Goal: Task Accomplishment & Management: Manage account settings

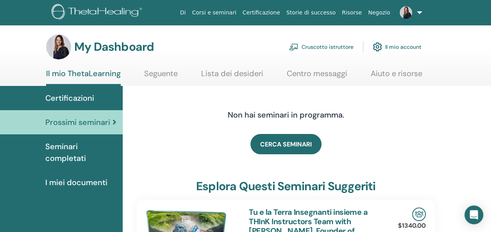
click at [320, 47] on link "Cruscotto istruttore" at bounding box center [321, 46] width 64 height 17
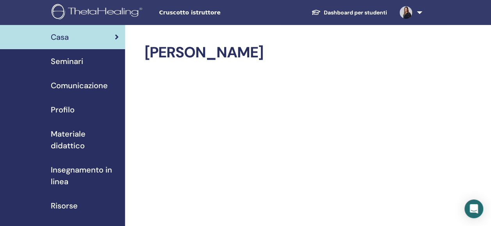
click at [70, 63] on span "Seminari" at bounding box center [67, 61] width 32 height 12
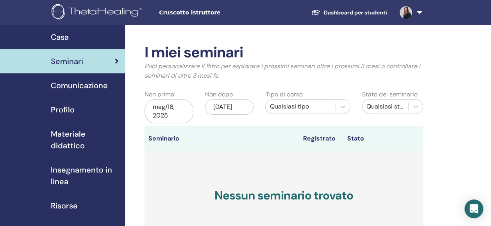
click at [77, 89] on span "Comunicazione" at bounding box center [79, 86] width 57 height 12
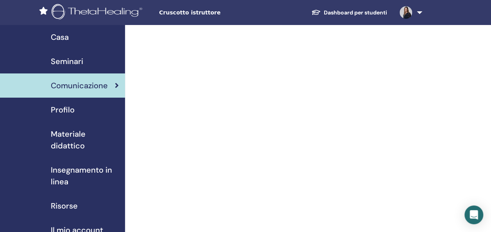
click at [67, 110] on span "Profilo" at bounding box center [63, 110] width 24 height 12
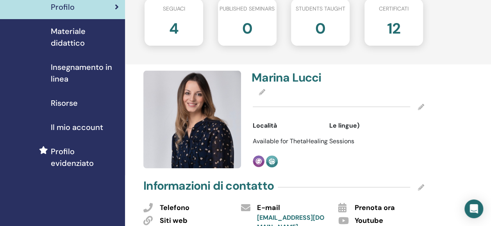
scroll to position [103, 0]
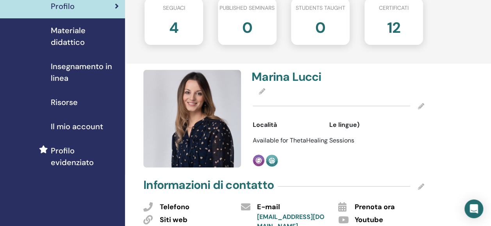
click at [66, 69] on span "Insegnamento in linea" at bounding box center [85, 72] width 68 height 23
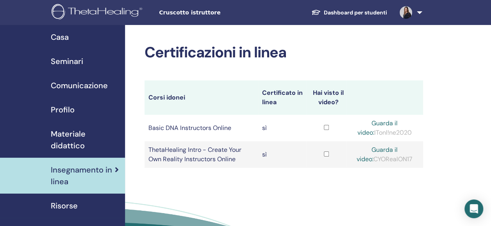
click at [58, 139] on span "Materiale didattico" at bounding box center [85, 139] width 68 height 23
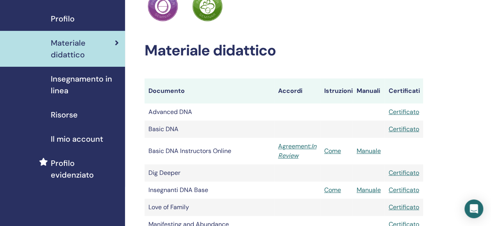
scroll to position [91, 0]
click at [332, 151] on link "Come" at bounding box center [332, 150] width 17 height 8
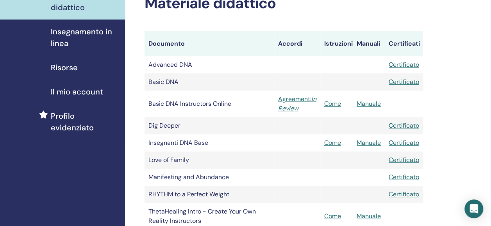
scroll to position [139, 0]
click at [365, 101] on link "Manuale" at bounding box center [368, 103] width 24 height 8
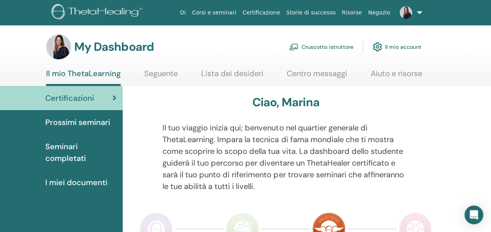
click at [320, 45] on link "Cruscotto istruttore" at bounding box center [321, 46] width 64 height 17
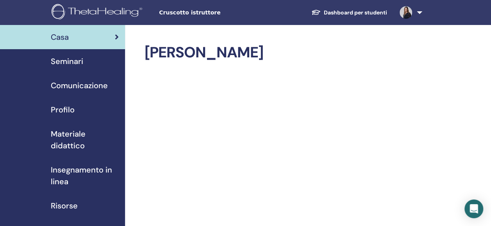
click at [72, 62] on span "Seminari" at bounding box center [67, 61] width 32 height 12
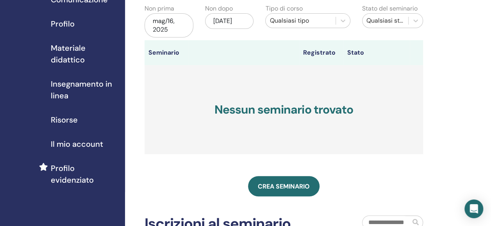
scroll to position [87, 0]
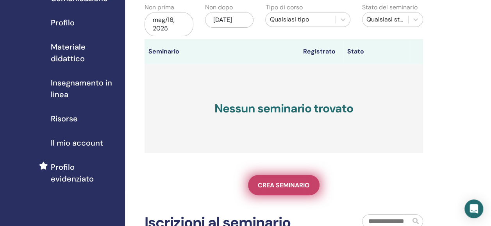
click at [271, 189] on link "Crea seminario" at bounding box center [283, 185] width 71 height 20
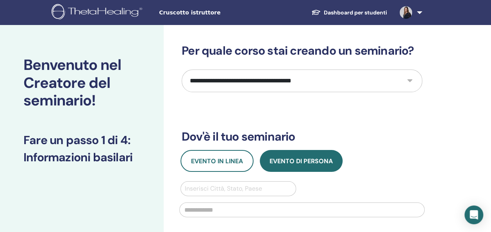
click at [270, 71] on select "**********" at bounding box center [302, 80] width 240 height 23
select select "*"
click at [182, 69] on select "**********" at bounding box center [302, 80] width 240 height 23
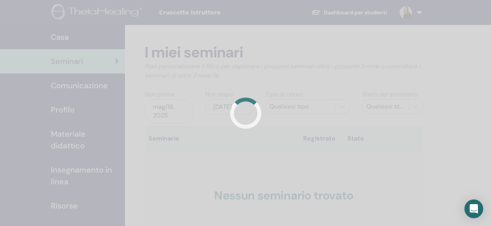
scroll to position [87, 0]
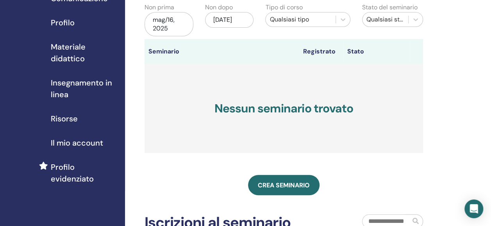
click at [65, 137] on span "Il mio account" at bounding box center [77, 143] width 52 height 12
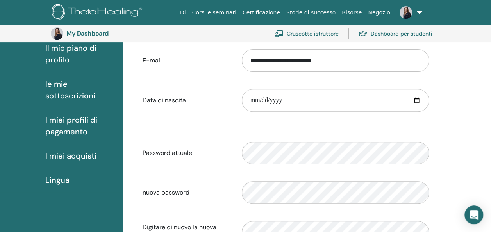
scroll to position [73, 0]
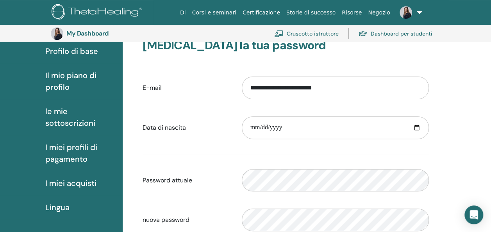
click at [64, 159] on span "I miei profili di pagamento" at bounding box center [80, 152] width 71 height 23
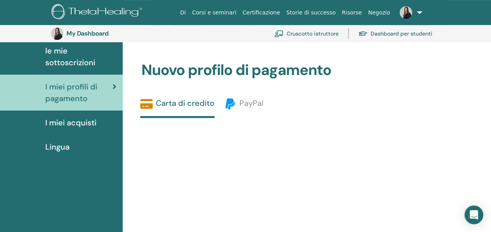
scroll to position [133, 0]
click at [237, 112] on link "PayPal" at bounding box center [243, 106] width 39 height 18
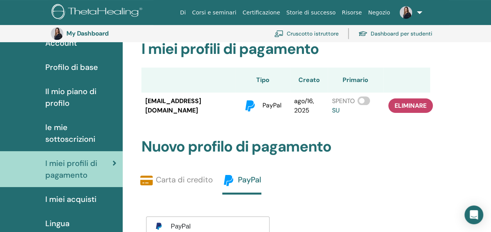
scroll to position [56, 0]
click at [62, 128] on span "le mie sottoscrizioni" at bounding box center [80, 133] width 71 height 23
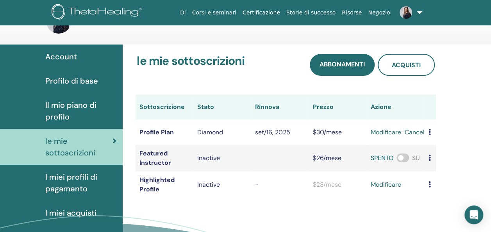
scroll to position [27, 0]
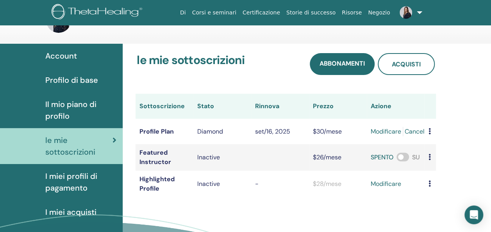
click at [96, 101] on span "Il mio piano di profilo" at bounding box center [80, 109] width 71 height 23
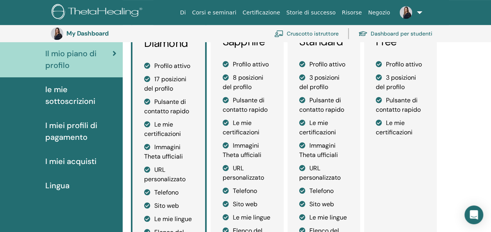
scroll to position [34, 0]
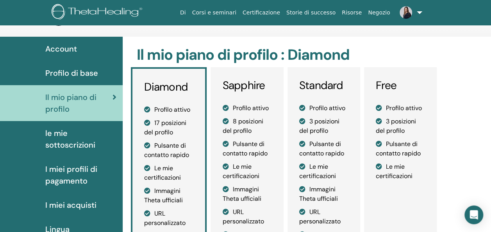
click at [85, 76] on span "Profilo di base" at bounding box center [71, 73] width 53 height 12
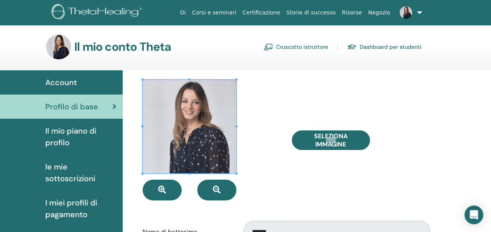
click at [283, 48] on link "Cruscotto istruttore" at bounding box center [295, 47] width 64 height 12
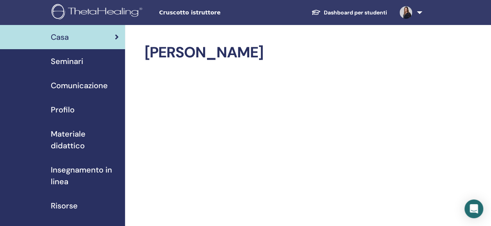
click at [81, 105] on div "Profilo" at bounding box center [62, 110] width 112 height 12
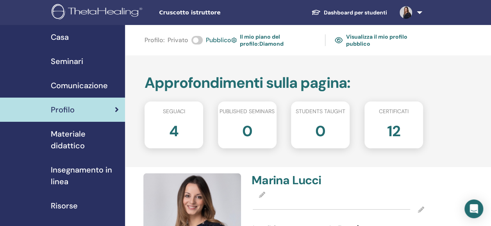
click at [368, 41] on link "Visualizza il mio profilo pubblico" at bounding box center [379, 40] width 88 height 18
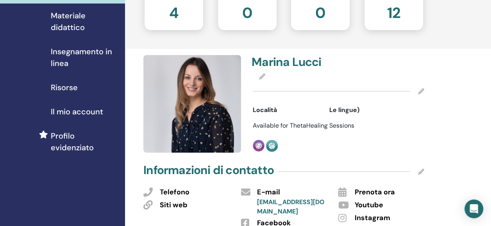
scroll to position [119, 0]
click at [418, 90] on icon at bounding box center [421, 91] width 6 height 6
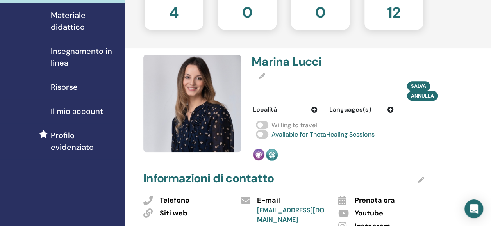
click at [388, 108] on icon at bounding box center [390, 110] width 6 height 6
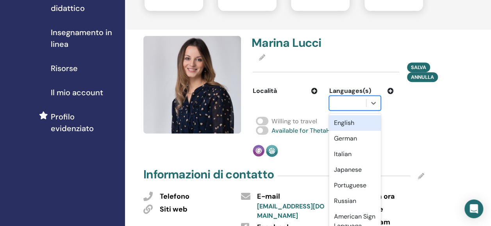
click at [365, 110] on div "option English focused, 1 of 47. 47 results available. Use Up and Down to choos…" at bounding box center [355, 103] width 52 height 15
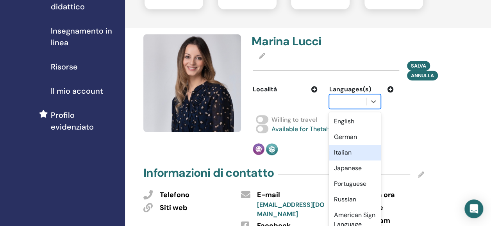
click at [350, 156] on div "Italian" at bounding box center [355, 153] width 52 height 16
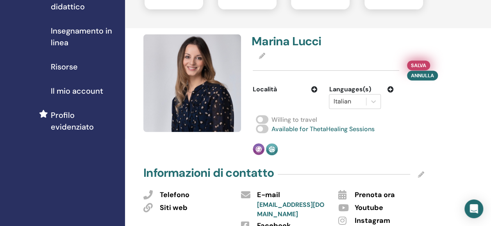
click at [411, 65] on span "Salva" at bounding box center [418, 65] width 15 height 8
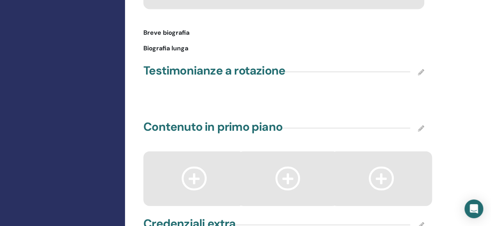
scroll to position [817, 0]
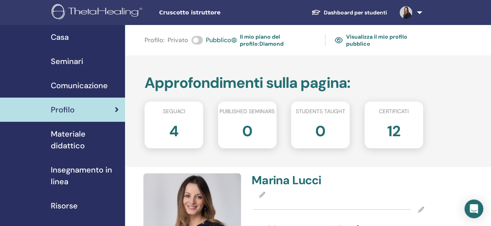
click at [105, 87] on span "Comunicazione" at bounding box center [79, 86] width 57 height 12
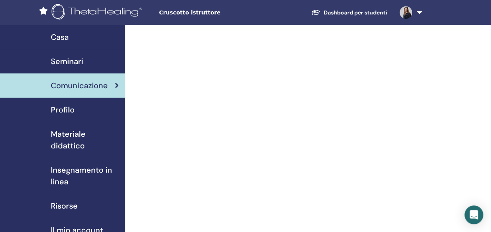
click at [93, 65] on div "Seminari" at bounding box center [62, 61] width 112 height 12
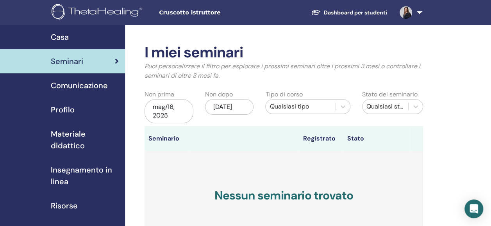
click at [89, 83] on span "Comunicazione" at bounding box center [79, 86] width 57 height 12
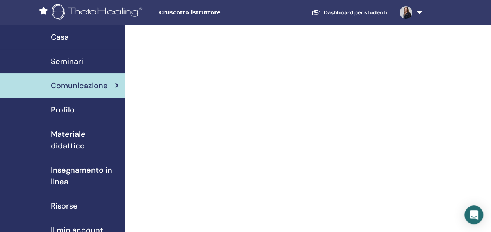
click at [75, 35] on div "Casa" at bounding box center [62, 37] width 112 height 12
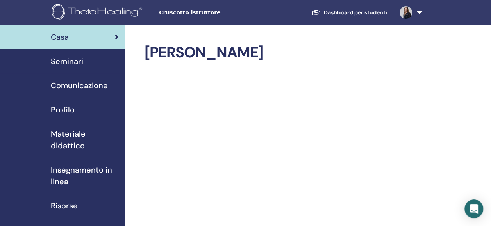
click at [59, 173] on span "Insegnamento in linea" at bounding box center [85, 175] width 68 height 23
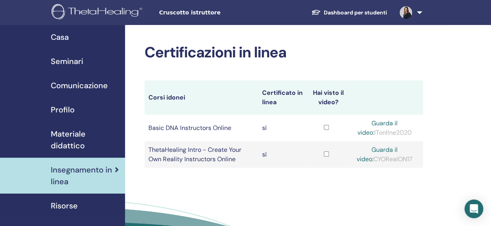
click at [68, 151] on span "Materiale didattico" at bounding box center [85, 139] width 68 height 23
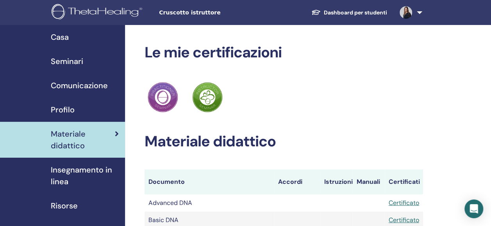
click at [74, 138] on span "Materiale didattico" at bounding box center [83, 139] width 64 height 23
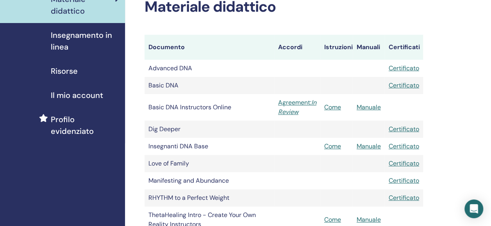
scroll to position [136, 0]
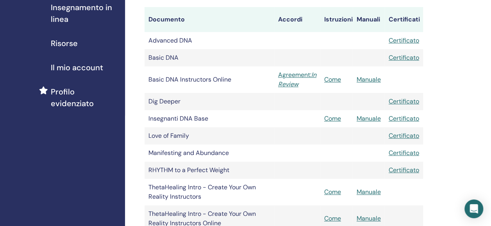
scroll to position [163, 0]
click at [330, 79] on link "Come" at bounding box center [332, 79] width 17 height 8
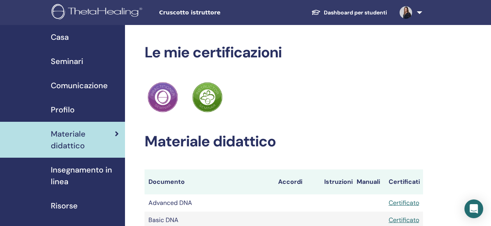
scroll to position [163, 0]
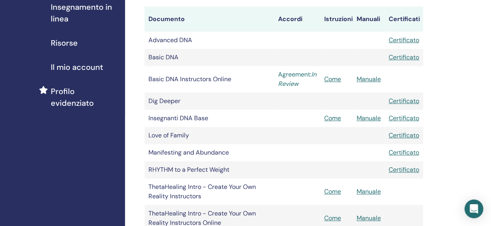
click at [294, 80] on icon "In Review" at bounding box center [297, 79] width 38 height 18
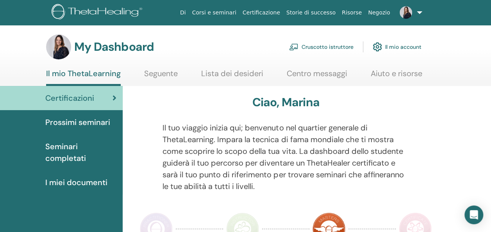
click at [318, 47] on link "Cruscotto istruttore" at bounding box center [321, 46] width 64 height 17
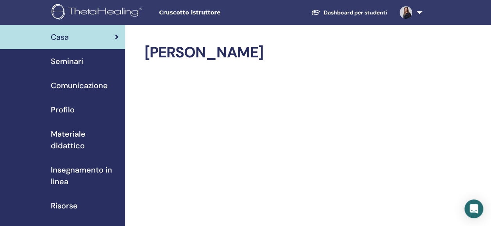
click at [77, 139] on span "Materiale didattico" at bounding box center [85, 139] width 68 height 23
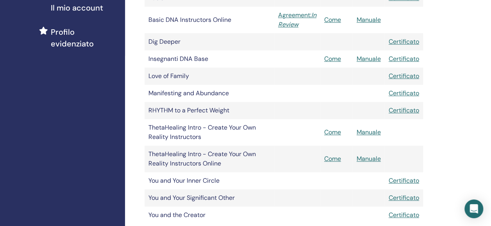
scroll to position [224, 0]
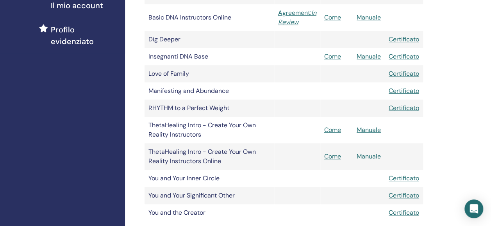
click at [375, 155] on link "Manuale" at bounding box center [368, 156] width 24 height 8
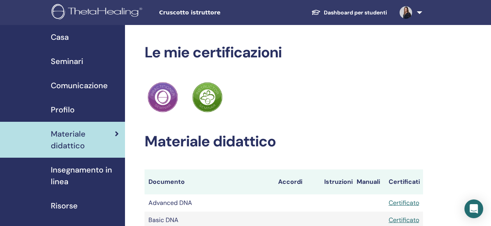
scroll to position [224, 0]
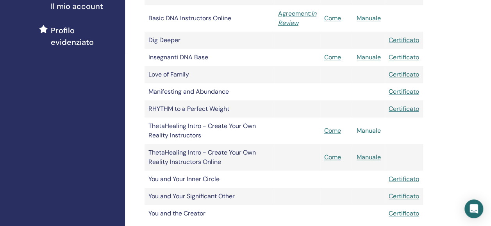
click at [360, 133] on link "Manuale" at bounding box center [368, 130] width 24 height 8
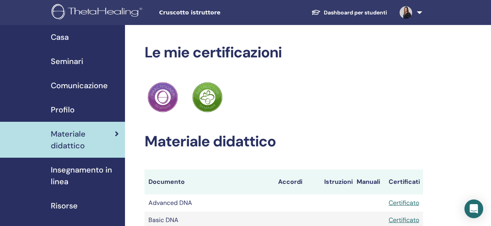
scroll to position [224, 0]
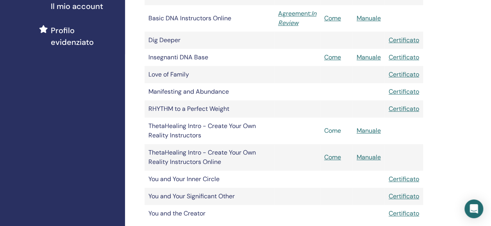
click at [329, 133] on link "Come" at bounding box center [332, 130] width 17 height 8
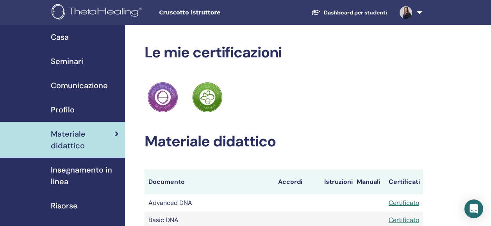
scroll to position [224, 0]
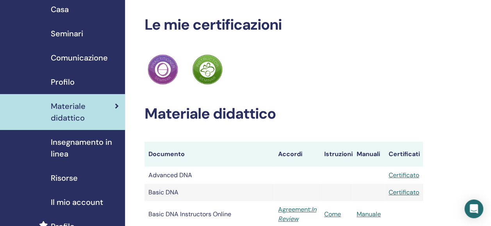
scroll to position [27, 0]
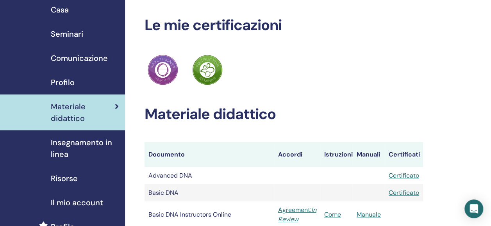
click at [91, 155] on span "Insegnamento in linea" at bounding box center [85, 148] width 68 height 23
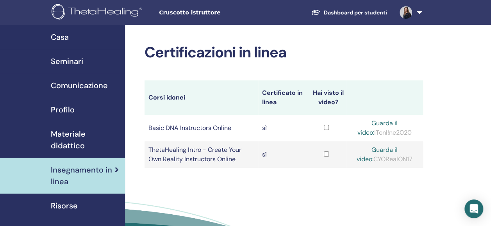
click at [369, 150] on link "Guarda il video:" at bounding box center [376, 155] width 41 height 18
click at [65, 116] on link "Profilo" at bounding box center [62, 110] width 125 height 24
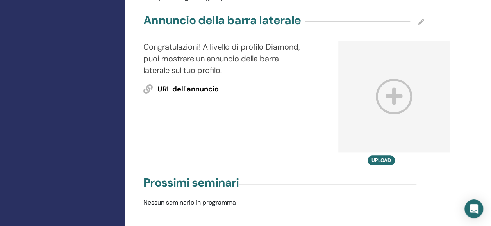
scroll to position [380, 0]
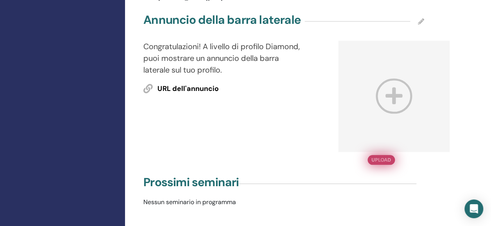
click at [386, 159] on button "Upload" at bounding box center [380, 160] width 27 height 10
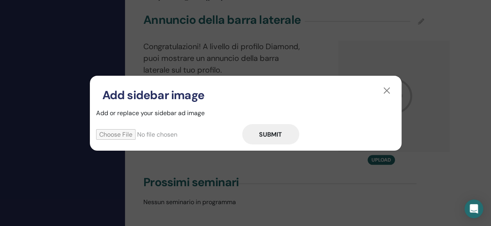
click at [117, 134] on input "file" at bounding box center [169, 134] width 146 height 11
click at [388, 89] on button "button" at bounding box center [386, 90] width 12 height 12
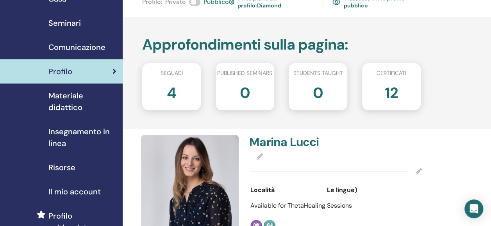
scroll to position [0, 2]
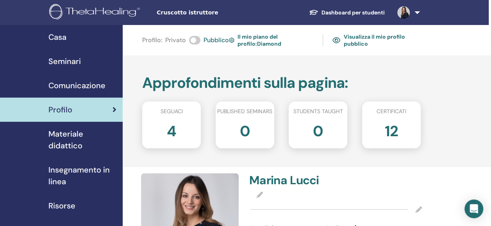
click at [80, 60] on span "Seminari" at bounding box center [64, 61] width 32 height 12
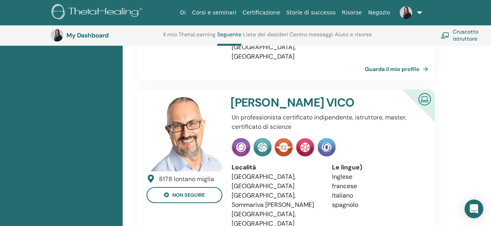
scroll to position [214, 0]
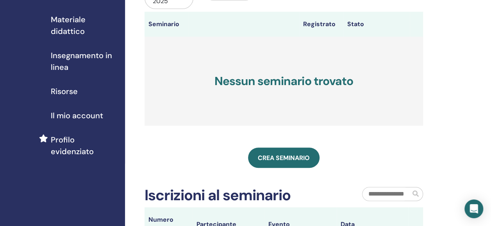
scroll to position [115, 0]
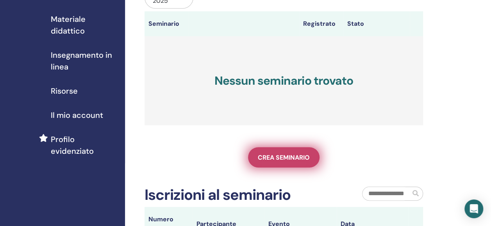
click at [279, 149] on link "Crea seminario" at bounding box center [283, 157] width 71 height 20
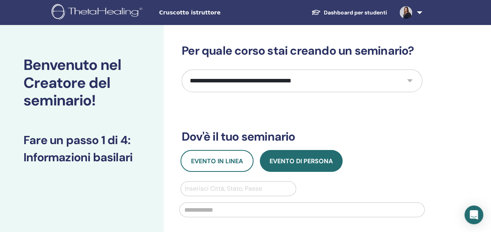
click at [280, 75] on select "**********" at bounding box center [302, 80] width 240 height 23
select select "*"
click at [182, 69] on select "**********" at bounding box center [302, 80] width 240 height 23
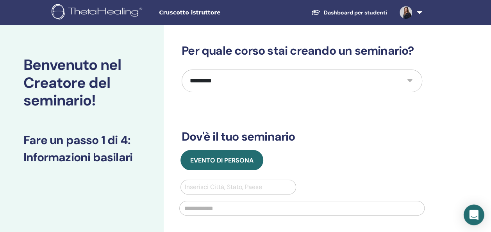
click at [475, 214] on icon "Open Intercom Messenger" at bounding box center [473, 215] width 9 height 10
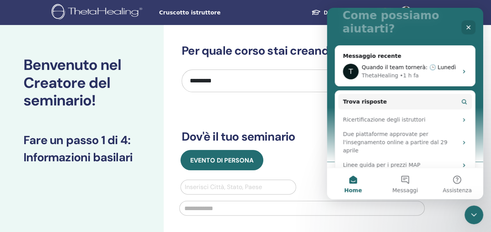
scroll to position [93, 0]
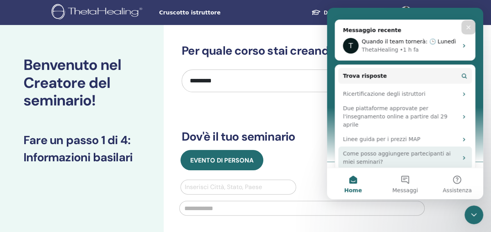
click at [379, 149] on div "Come posso aggiungere partecipanti ai miei seminari?" at bounding box center [400, 157] width 115 height 16
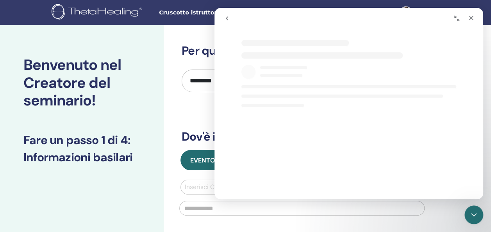
scroll to position [32, 0]
select select "**"
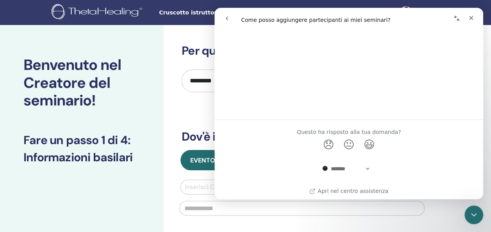
scroll to position [920, 0]
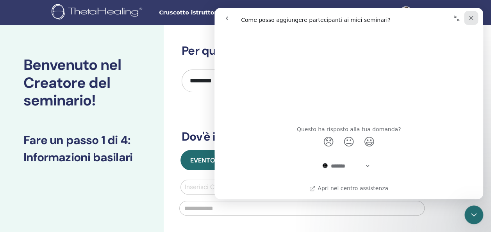
click at [473, 17] on icon "Chiudi" at bounding box center [471, 18] width 6 height 6
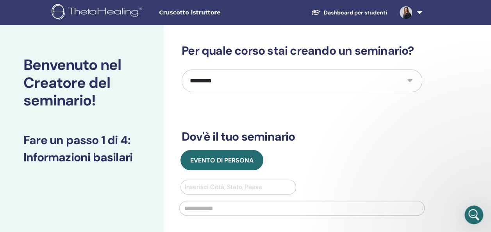
scroll to position [0, 0]
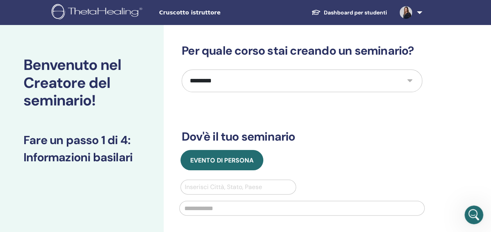
click at [473, 213] on icon "Apri il messenger Intercom" at bounding box center [473, 214] width 13 height 13
select select "**"
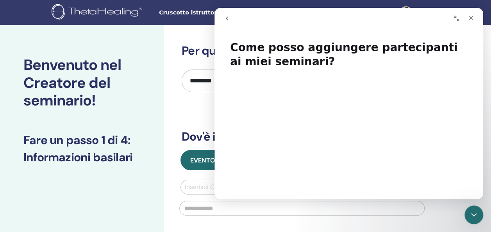
click at [228, 20] on icon "go back" at bounding box center [227, 18] width 6 height 6
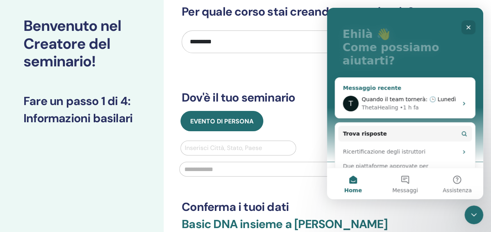
scroll to position [93, 0]
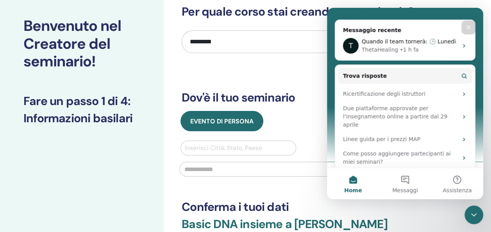
click at [137, 182] on div "Benvenuto nel Creatore del seminario! Fare un passo 1 di 4 : Informazioni basil…" at bounding box center [82, 188] width 164 height 404
click at [468, 25] on icon "Chiudi" at bounding box center [468, 27] width 6 height 6
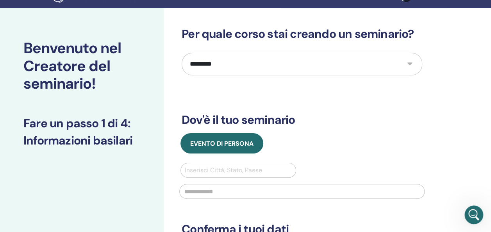
scroll to position [0, 0]
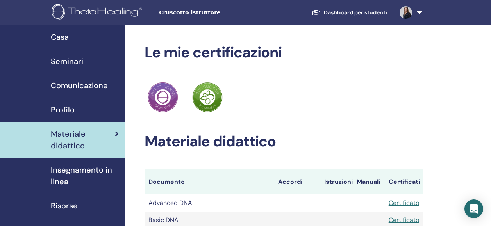
scroll to position [137, 0]
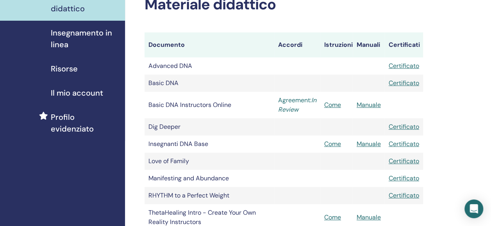
click at [299, 99] on link "Agreement: In Review" at bounding box center [297, 105] width 38 height 19
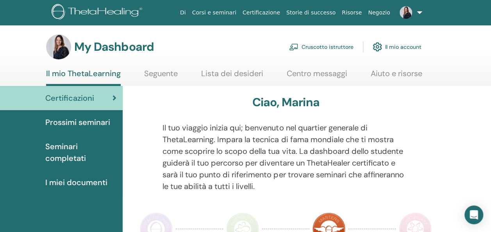
click at [85, 181] on span "I miei documenti" at bounding box center [76, 182] width 62 height 12
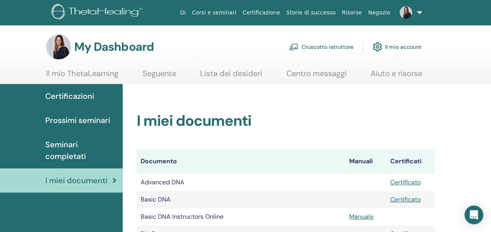
click at [320, 45] on link "Cruscotto istruttore" at bounding box center [321, 46] width 64 height 17
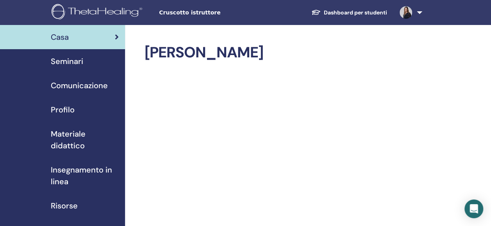
click at [62, 135] on span "Materiale didattico" at bounding box center [85, 139] width 68 height 23
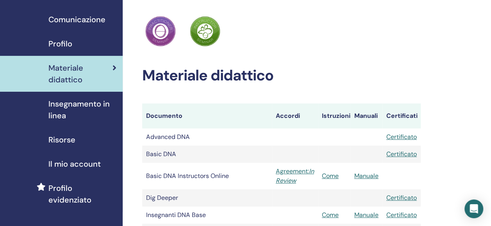
scroll to position [0, 2]
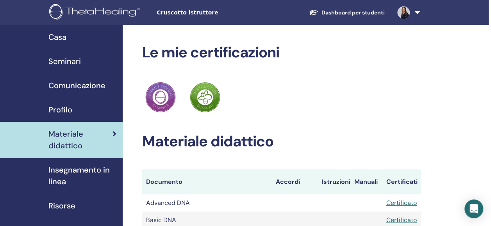
click at [109, 113] on div "Profilo" at bounding box center [60, 110] width 112 height 12
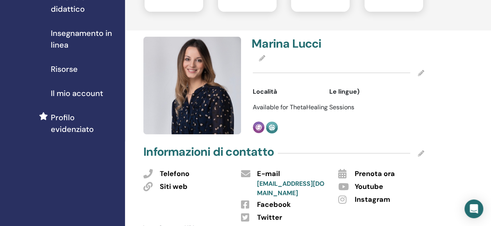
scroll to position [133, 0]
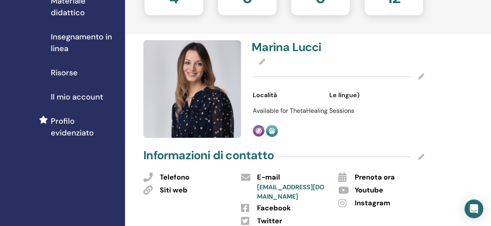
click at [95, 96] on span "Il mio account" at bounding box center [77, 97] width 52 height 12
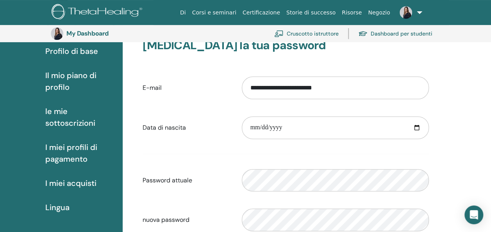
scroll to position [71, 0]
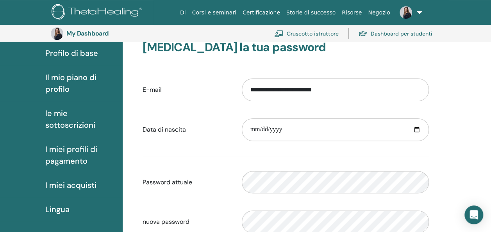
click at [71, 115] on span "le mie sottoscrizioni" at bounding box center [80, 118] width 71 height 23
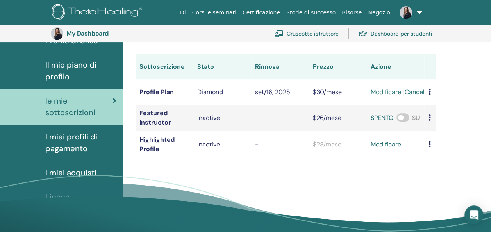
scroll to position [84, 0]
click at [428, 117] on icon at bounding box center [429, 117] width 2 height 6
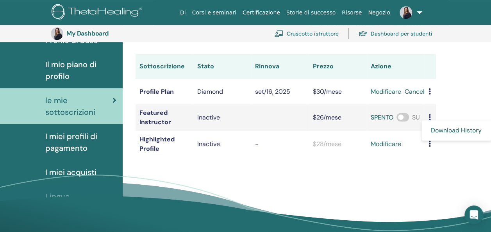
click at [379, 114] on span "SPENTO" at bounding box center [381, 117] width 23 height 8
click at [152, 120] on td "Featured Instructor" at bounding box center [164, 117] width 58 height 27
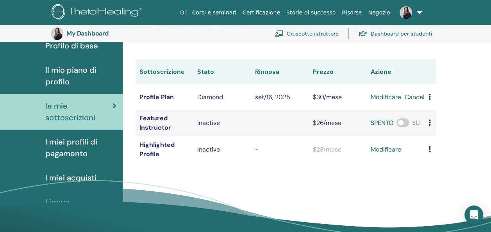
click at [427, 96] on td at bounding box center [430, 96] width 12 height 25
click at [429, 97] on icon at bounding box center [429, 97] width 2 height 6
click at [385, 98] on link "modificare" at bounding box center [385, 97] width 30 height 9
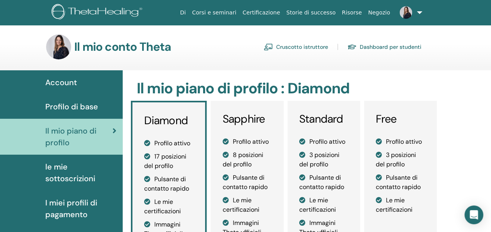
click at [57, 83] on span "Account" at bounding box center [61, 83] width 32 height 12
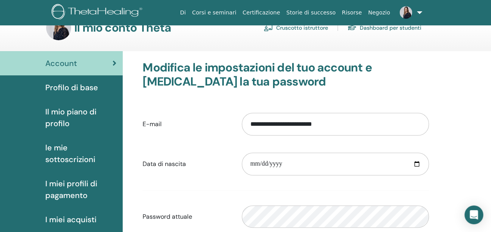
scroll to position [20, 0]
drag, startPoint x: 345, startPoint y: 121, endPoint x: 336, endPoint y: 118, distance: 9.9
click at [336, 118] on input "**********" at bounding box center [335, 123] width 187 height 23
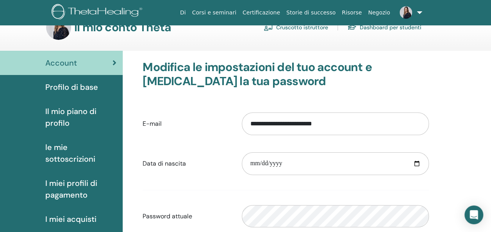
click at [359, 112] on div "**********" at bounding box center [335, 124] width 199 height 34
drag, startPoint x: 352, startPoint y: 125, endPoint x: 235, endPoint y: 121, distance: 117.2
click at [235, 121] on div "**********" at bounding box center [286, 124] width 298 height 34
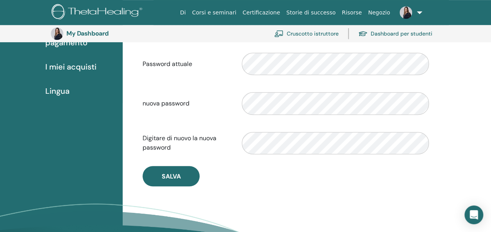
scroll to position [191, 0]
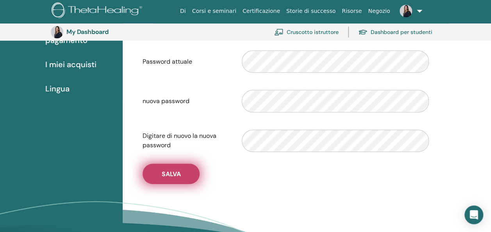
type input "**********"
click at [182, 169] on button "Salva" at bounding box center [170, 174] width 57 height 20
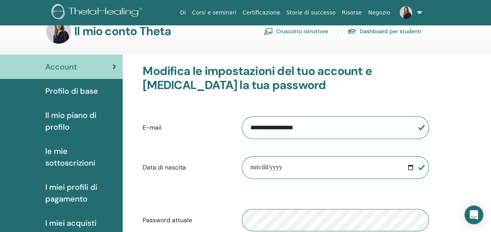
scroll to position [0, 0]
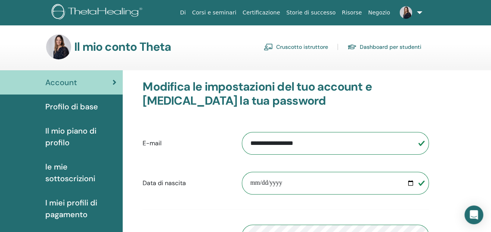
click at [301, 44] on link "Cruscotto istruttore" at bounding box center [295, 47] width 64 height 12
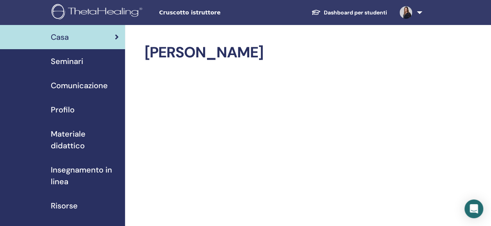
click at [70, 89] on span "Comunicazione" at bounding box center [79, 86] width 57 height 12
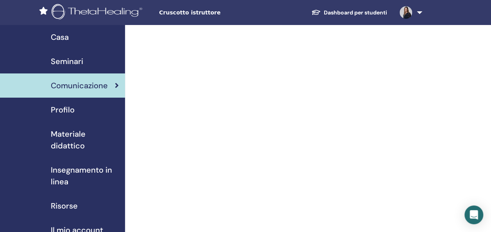
click at [84, 33] on div "Casa" at bounding box center [62, 37] width 112 height 12
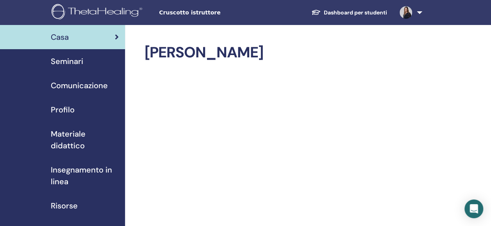
click at [62, 111] on span "Profilo" at bounding box center [63, 110] width 24 height 12
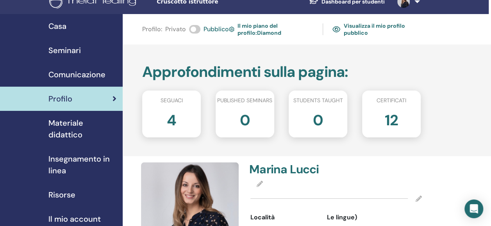
scroll to position [9, 2]
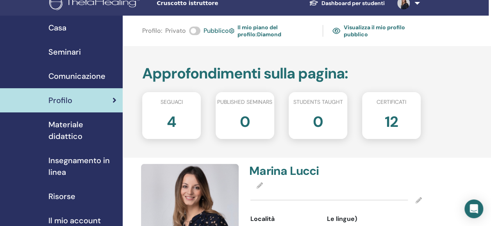
click at [359, 36] on link "Visualizza il mio profilo pubblico" at bounding box center [376, 31] width 88 height 18
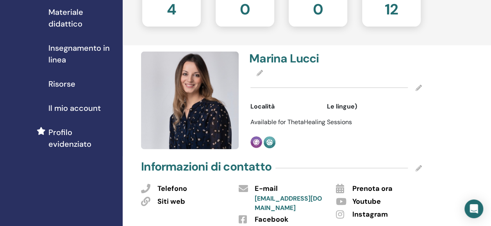
scroll to position [122, 2]
click at [418, 87] on icon at bounding box center [418, 87] width 6 height 6
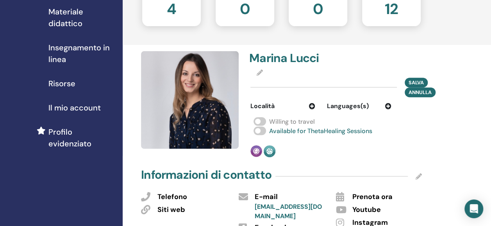
click at [386, 105] on icon at bounding box center [388, 106] width 6 height 6
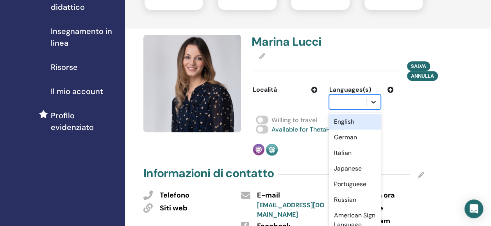
click at [368, 109] on div "option English focused, 1 of 47. 47 results available. Use Up and Down to choos…" at bounding box center [355, 101] width 52 height 15
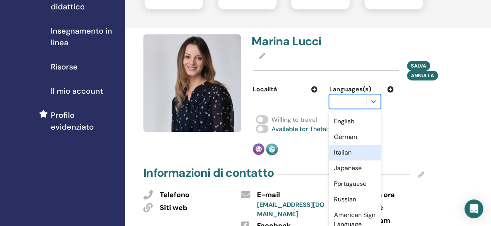
click at [352, 151] on div "Italian" at bounding box center [355, 153] width 52 height 16
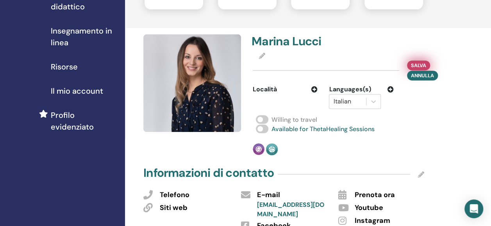
click at [418, 66] on span "Salva" at bounding box center [418, 65] width 15 height 8
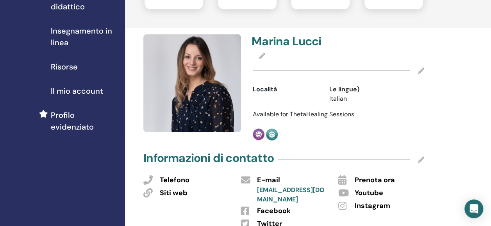
click at [267, 86] on span "Località" at bounding box center [265, 89] width 24 height 9
click at [414, 70] on div at bounding box center [338, 71] width 171 height 20
click at [420, 70] on icon at bounding box center [421, 71] width 6 height 6
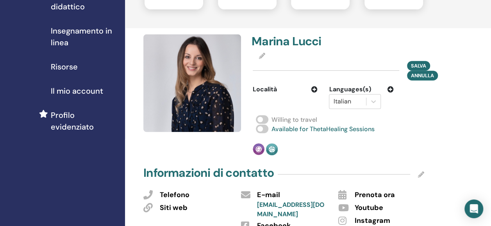
click at [312, 89] on icon at bounding box center [314, 89] width 6 height 6
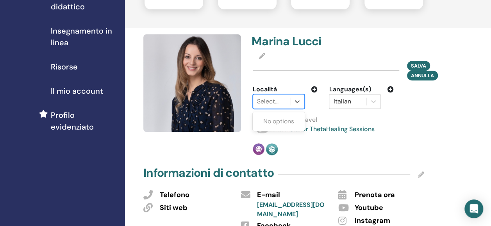
click at [267, 99] on div at bounding box center [271, 101] width 29 height 11
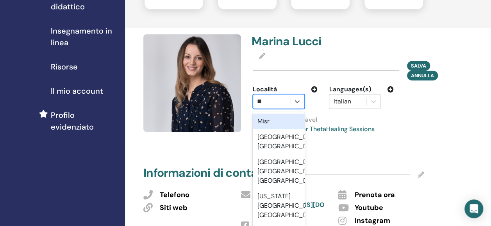
type input "***"
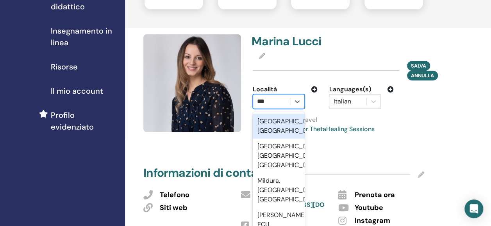
click at [272, 121] on div "Milano, ITA" at bounding box center [279, 126] width 52 height 25
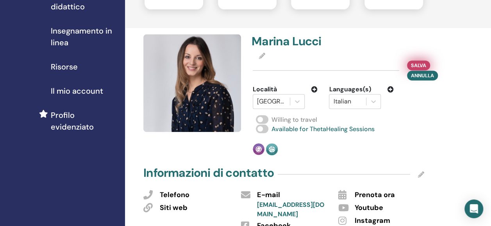
click at [414, 61] on button "Salva" at bounding box center [418, 66] width 23 height 10
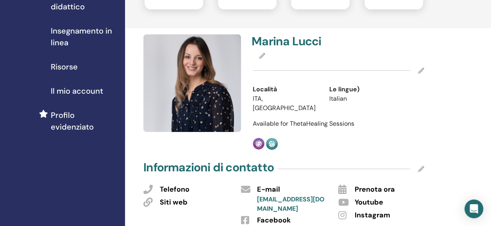
click at [261, 56] on icon at bounding box center [262, 56] width 6 height 6
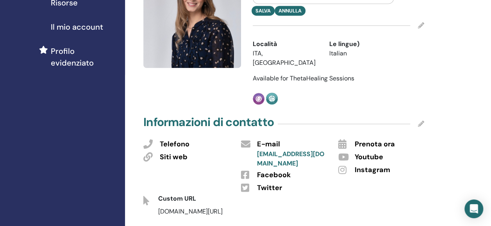
scroll to position [202, 0]
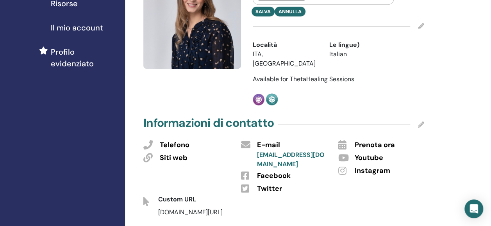
click at [420, 121] on icon at bounding box center [421, 124] width 6 height 6
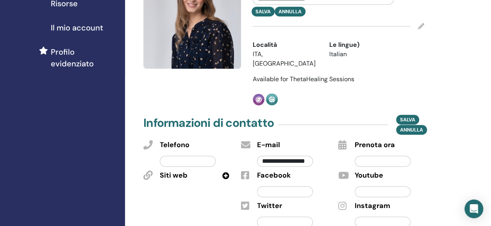
click at [371, 217] on input "text" at bounding box center [382, 222] width 56 height 11
click at [226, 172] on icon at bounding box center [225, 175] width 7 height 7
click at [196, 186] on input "text" at bounding box center [188, 191] width 56 height 11
type input "**********"
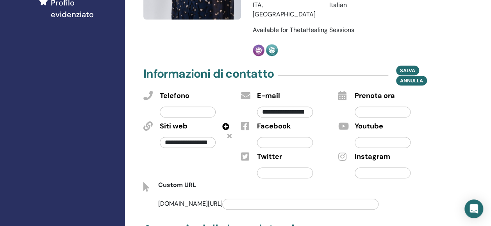
scroll to position [251, 0]
click at [359, 167] on input "text" at bounding box center [382, 172] width 56 height 11
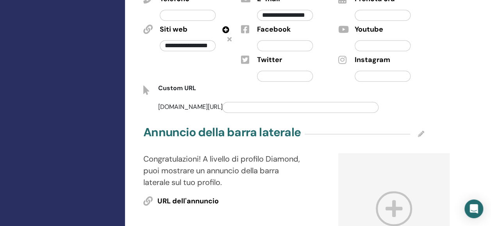
scroll to position [347, 0]
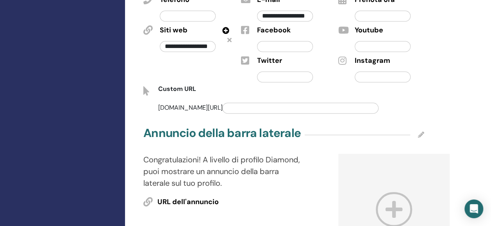
paste input "**********"
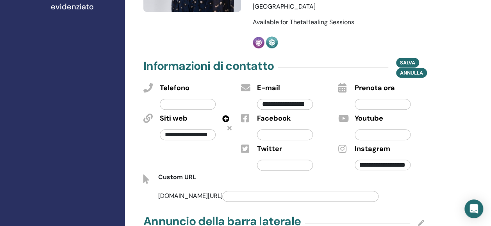
scroll to position [258, 0]
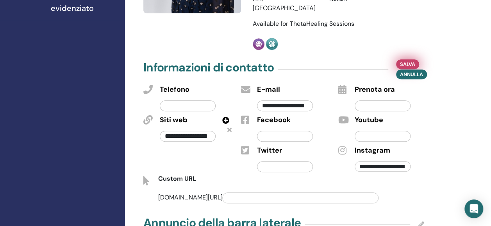
type input "**********"
click at [403, 60] on span "Salva" at bounding box center [407, 64] width 15 height 8
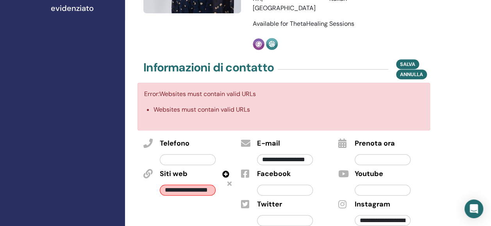
click at [196, 185] on input "**********" at bounding box center [188, 190] width 56 height 11
click at [175, 185] on input "**********" at bounding box center [188, 190] width 56 height 11
paste input "*********"
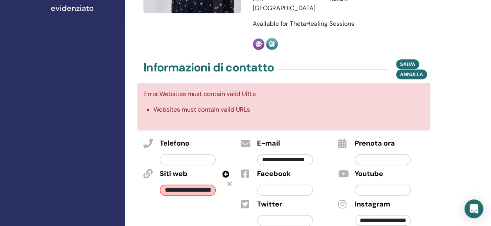
scroll to position [0, 31]
type input "**********"
click at [405, 60] on span "Salva" at bounding box center [407, 64] width 15 height 8
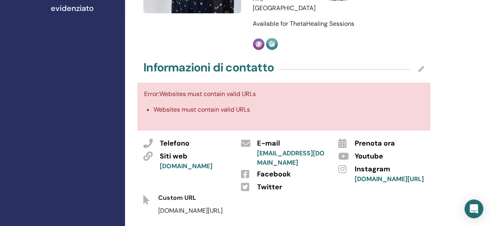
click at [186, 162] on link "[DOMAIN_NAME]" at bounding box center [186, 166] width 53 height 8
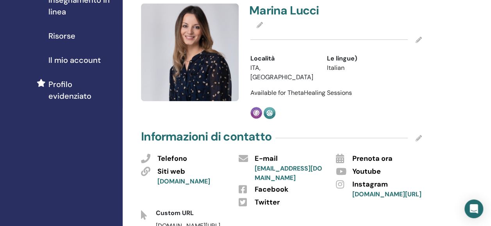
scroll to position [171, 2]
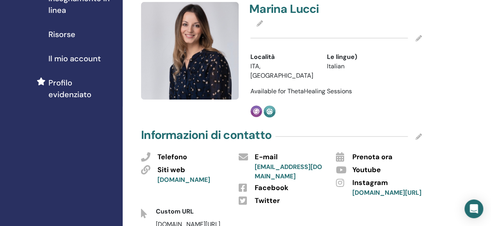
click at [417, 133] on icon at bounding box center [418, 136] width 6 height 6
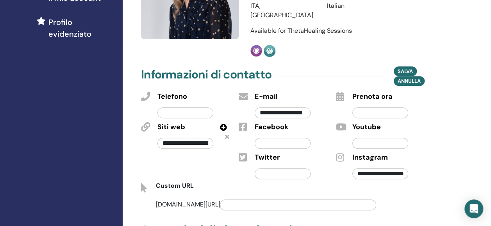
scroll to position [232, 2]
click at [381, 107] on input "text" at bounding box center [380, 112] width 56 height 11
click at [374, 91] on span "Prenota ora" at bounding box center [372, 96] width 40 height 10
click at [370, 107] on input "text" at bounding box center [380, 112] width 56 height 11
click at [401, 67] on span "Salva" at bounding box center [404, 71] width 15 height 8
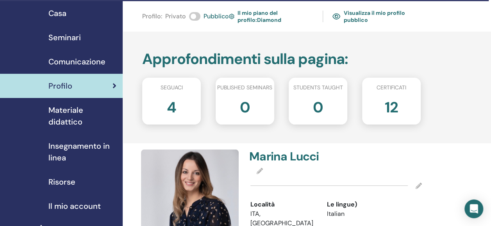
scroll to position [22, 2]
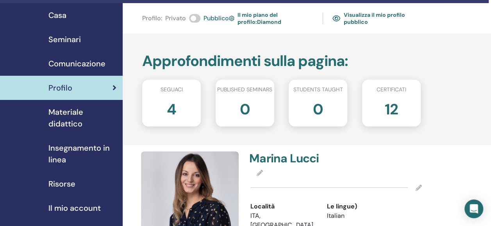
click at [382, 20] on link "Visualizza il mio profilo pubblico" at bounding box center [376, 18] width 88 height 18
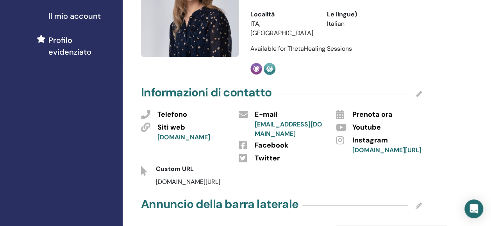
scroll to position [209, 2]
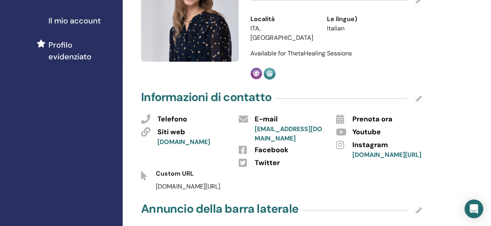
click at [418, 96] on icon at bounding box center [418, 99] width 6 height 6
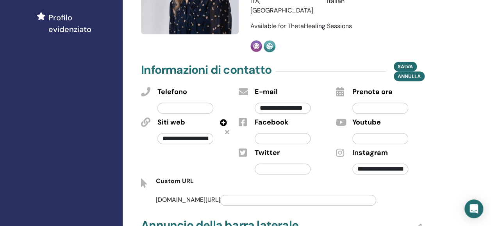
scroll to position [237, 2]
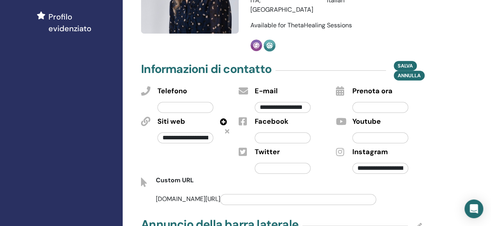
paste input "**********"
click at [265, 194] on input "**********" at bounding box center [298, 199] width 156 height 11
type input "**********"
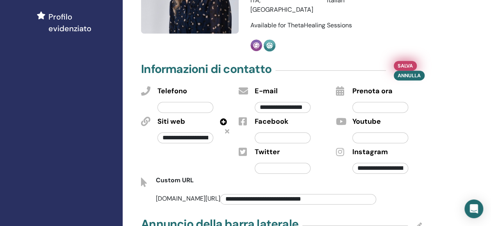
click at [404, 62] on span "Salva" at bounding box center [404, 66] width 15 height 8
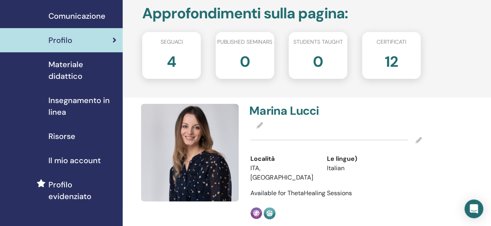
scroll to position [0, 2]
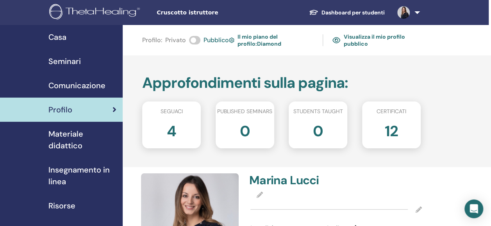
click at [385, 34] on link "Visualizza il mio profilo pubblico" at bounding box center [376, 40] width 88 height 18
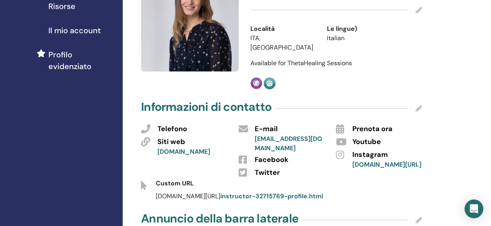
scroll to position [200, 2]
click at [415, 105] on icon at bounding box center [418, 108] width 6 height 6
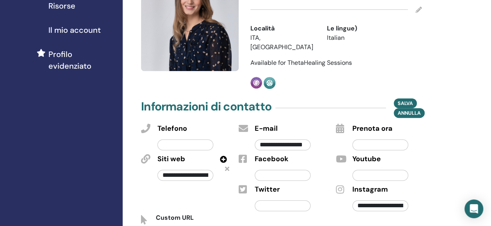
click at [391, 200] on input "**********" at bounding box center [380, 205] width 56 height 11
click at [356, 200] on input "**********" at bounding box center [380, 205] width 56 height 11
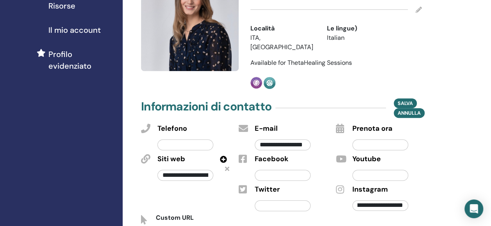
drag, startPoint x: 356, startPoint y: 193, endPoint x: 425, endPoint y: 194, distance: 69.5
click at [425, 195] on div "**********" at bounding box center [386, 204] width 81 height 18
click at [379, 213] on div "Custom URL" at bounding box center [281, 219] width 292 height 13
click at [379, 200] on input "**********" at bounding box center [380, 205] width 56 height 11
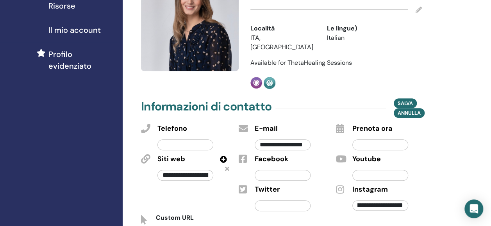
scroll to position [0, 217]
drag, startPoint x: 379, startPoint y: 198, endPoint x: 465, endPoint y: 198, distance: 86.7
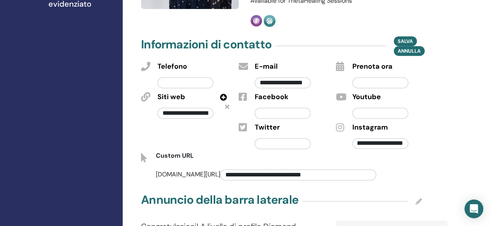
scroll to position [0, 0]
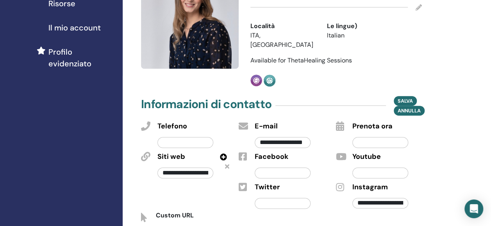
scroll to position [201, 2]
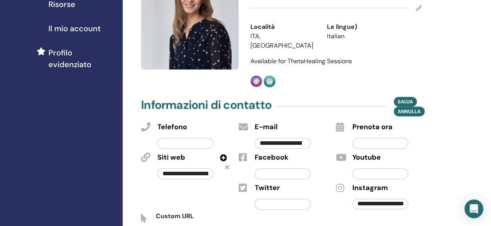
click at [420, 8] on icon at bounding box center [418, 8] width 6 height 6
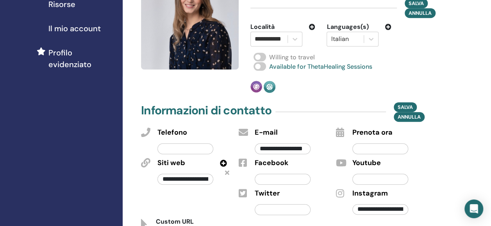
click at [389, 210] on input "**********" at bounding box center [380, 209] width 56 height 11
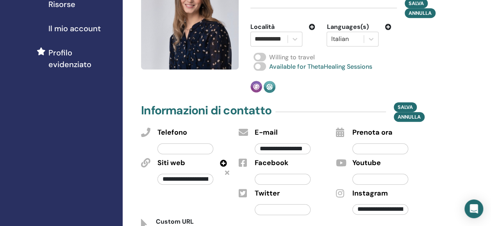
paste input "text"
type input "**********"
click at [404, 109] on span "Salva" at bounding box center [404, 107] width 15 height 8
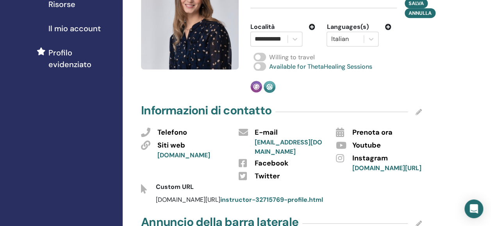
click at [388, 172] on link "www.instagram.com/marina_terapista.olistica" at bounding box center [386, 168] width 69 height 8
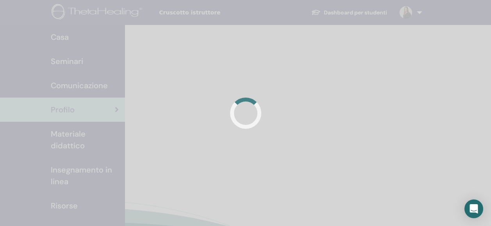
scroll to position [201, 2]
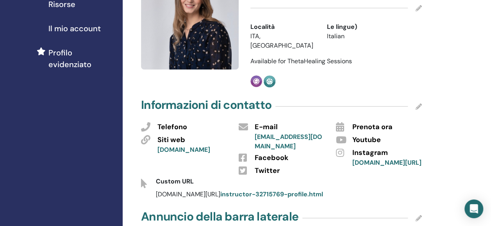
click at [359, 122] on span "Prenota ora" at bounding box center [372, 127] width 40 height 10
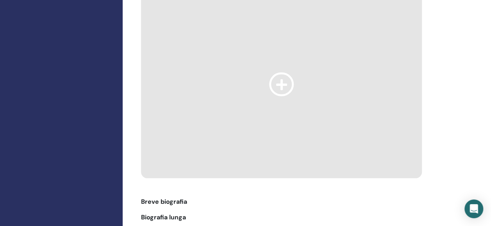
scroll to position [657, 2]
click at [281, 84] on icon at bounding box center [281, 84] width 25 height 24
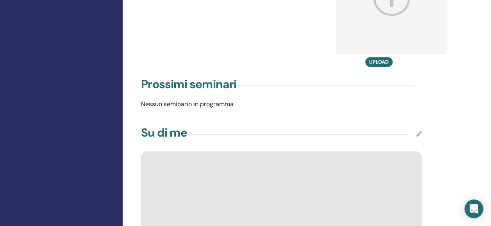
scroll to position [496, 2]
click at [420, 132] on icon at bounding box center [418, 134] width 6 height 6
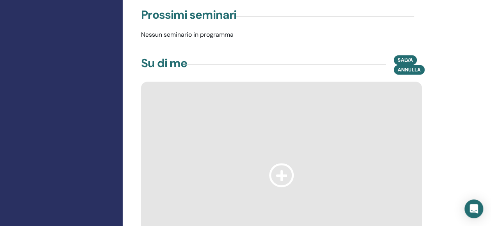
scroll to position [566, 2]
click at [249, 126] on div at bounding box center [281, 174] width 281 height 187
click at [282, 176] on icon at bounding box center [281, 175] width 25 height 24
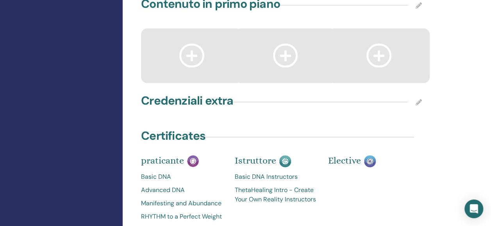
scroll to position [1132, 2]
click at [417, 99] on icon at bounding box center [418, 102] width 6 height 6
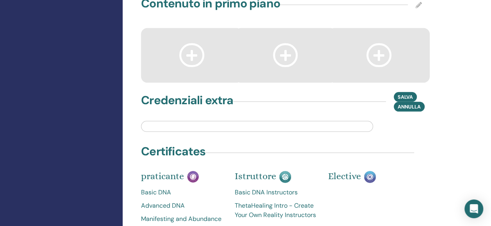
click at [307, 126] on input "text" at bounding box center [257, 126] width 232 height 11
click at [148, 124] on input "**********" at bounding box center [257, 126] width 232 height 11
click at [146, 124] on input "**********" at bounding box center [257, 126] width 232 height 11
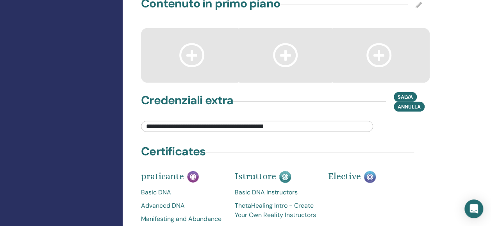
type input "**********"
drag, startPoint x: 289, startPoint y: 128, endPoint x: 132, endPoint y: 141, distance: 157.4
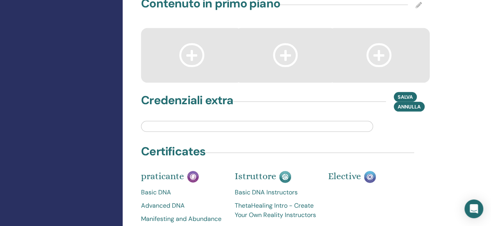
click at [193, 126] on input "text" at bounding box center [257, 126] width 232 height 11
paste input "**********"
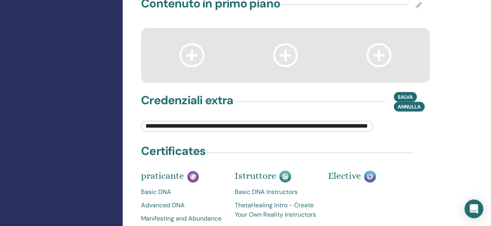
scroll to position [0, 0]
click at [328, 124] on input "**********" at bounding box center [257, 126] width 232 height 11
click at [359, 123] on input "**********" at bounding box center [257, 126] width 232 height 11
click at [326, 124] on input "**********" at bounding box center [257, 126] width 232 height 11
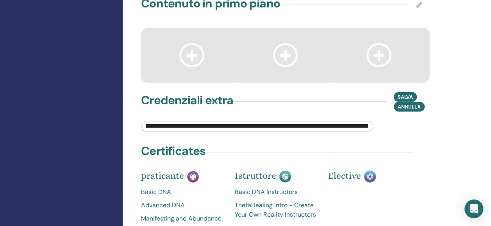
scroll to position [0, 27]
click at [336, 124] on input "**********" at bounding box center [257, 126] width 232 height 11
click at [365, 125] on input "**********" at bounding box center [257, 126] width 232 height 11
click at [366, 124] on input "**********" at bounding box center [257, 126] width 232 height 11
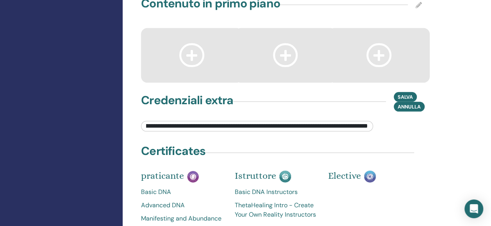
scroll to position [0, 195]
click at [246, 125] on input "**********" at bounding box center [257, 126] width 232 height 11
drag, startPoint x: 368, startPoint y: 125, endPoint x: 141, endPoint y: 122, distance: 226.4
click at [141, 122] on input "**********" at bounding box center [257, 126] width 232 height 11
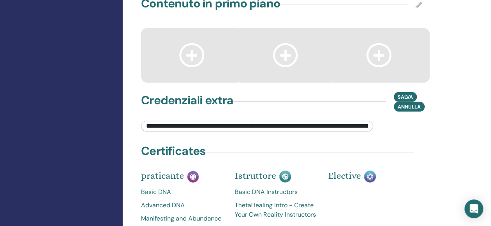
paste input "text"
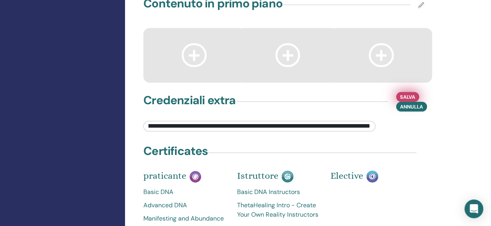
type input "**********"
click at [402, 93] on span "Salva" at bounding box center [407, 97] width 15 height 8
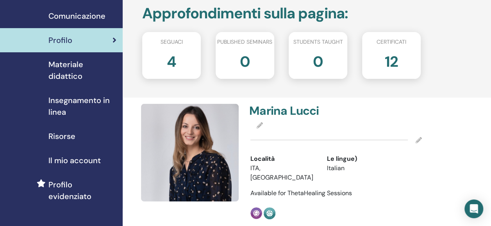
scroll to position [0, 2]
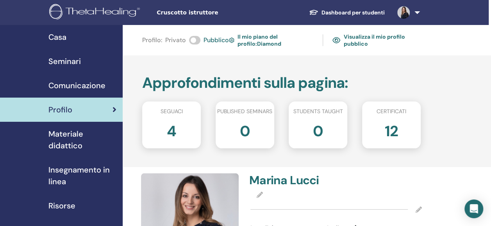
click at [372, 43] on link "Visualizza il mio profilo pubblico" at bounding box center [376, 40] width 88 height 18
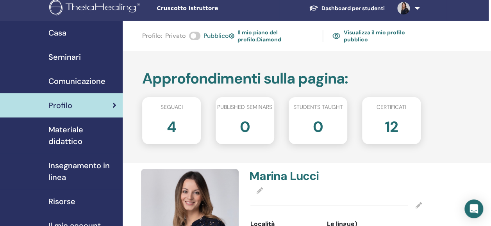
scroll to position [5, 2]
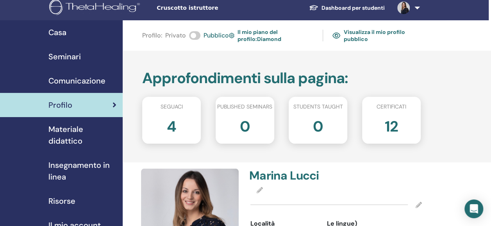
click at [232, 36] on img at bounding box center [231, 36] width 5 height 8
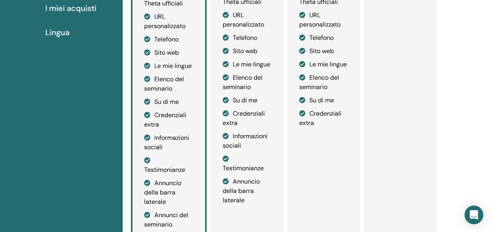
scroll to position [251, 0]
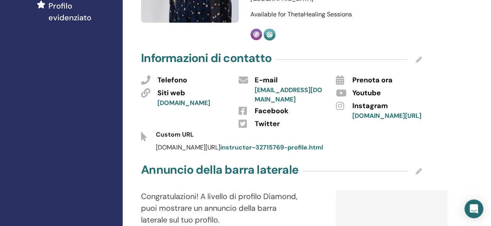
scroll to position [249, 2]
click at [419, 56] on icon at bounding box center [418, 59] width 6 height 6
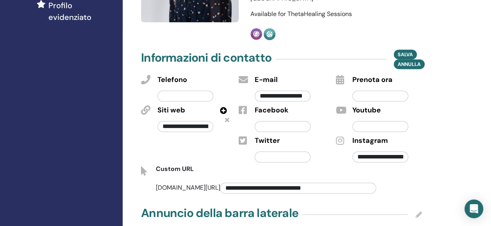
click at [372, 151] on input "**********" at bounding box center [380, 156] width 56 height 11
click at [400, 50] on span "Salva" at bounding box center [404, 54] width 15 height 8
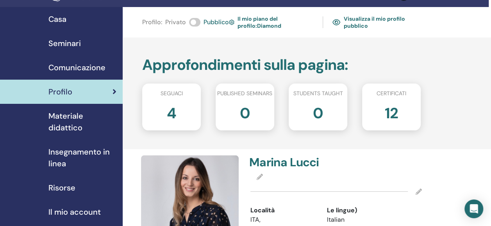
scroll to position [16, 2]
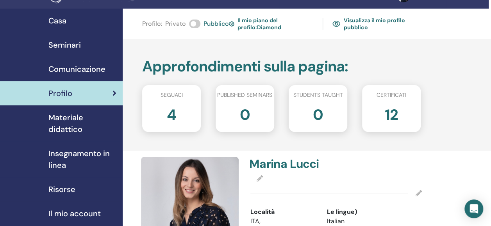
click at [384, 116] on div "12" at bounding box center [391, 117] width 70 height 31
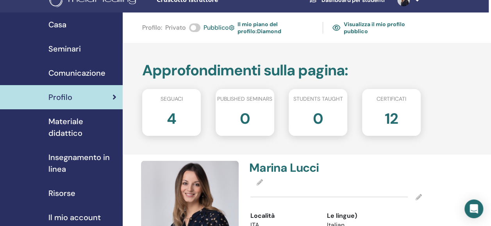
scroll to position [13, 2]
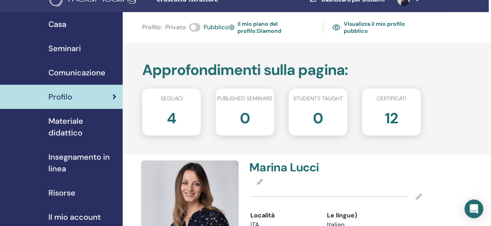
click at [71, 165] on span "Insegnamento in linea" at bounding box center [82, 162] width 68 height 23
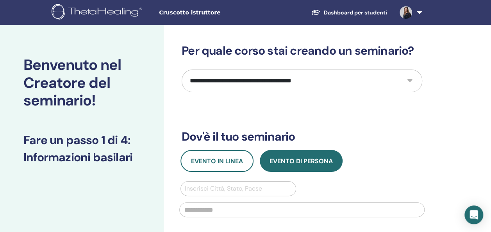
drag, startPoint x: 209, startPoint y: 87, endPoint x: 212, endPoint y: 112, distance: 25.6
click at [212, 112] on div "**********" at bounding box center [302, 190] width 240 height 292
select select "*"
click at [182, 69] on select "**********" at bounding box center [302, 80] width 240 height 23
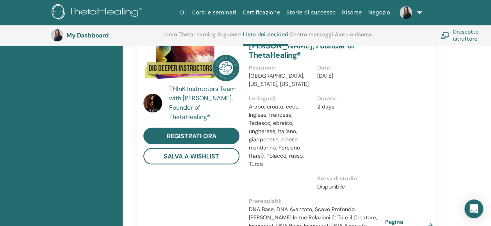
scroll to position [266, 0]
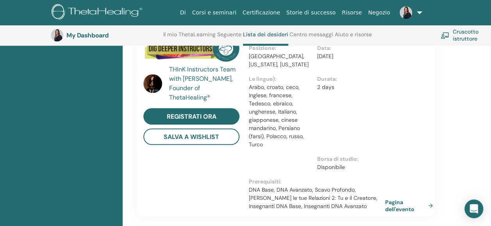
click at [236, 11] on link "Corsi e seminari" at bounding box center [214, 12] width 50 height 14
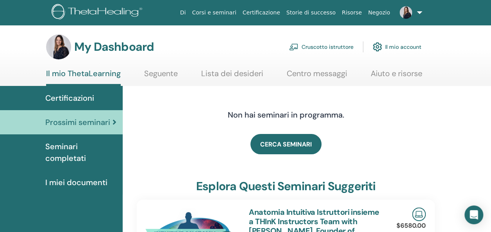
click at [83, 100] on span "Certificazioni" at bounding box center [69, 98] width 49 height 12
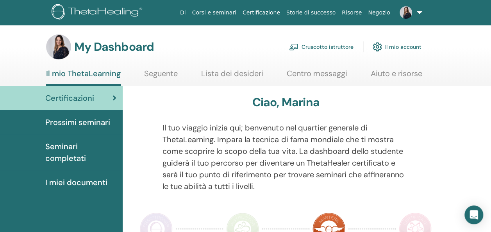
click at [66, 151] on span "Seminari completati" at bounding box center [80, 152] width 71 height 23
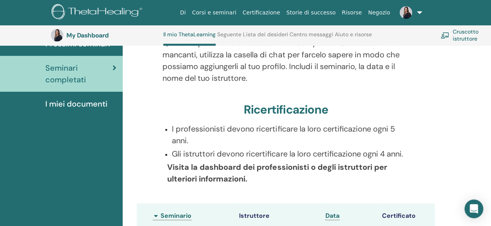
scroll to position [98, 0]
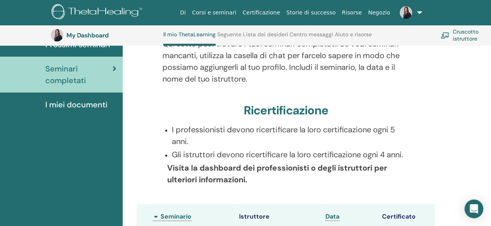
click at [415, 9] on link at bounding box center [409, 12] width 32 height 25
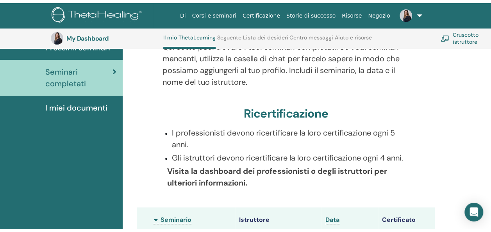
scroll to position [0, 0]
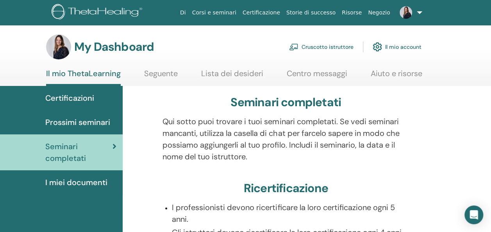
click at [337, 47] on link "Cruscotto istruttore" at bounding box center [321, 46] width 64 height 17
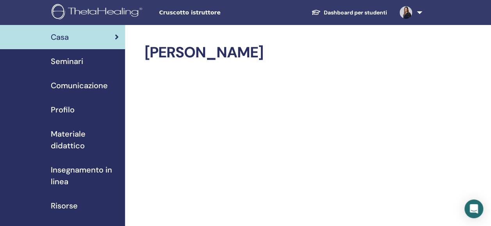
click at [60, 110] on span "Profilo" at bounding box center [63, 110] width 24 height 12
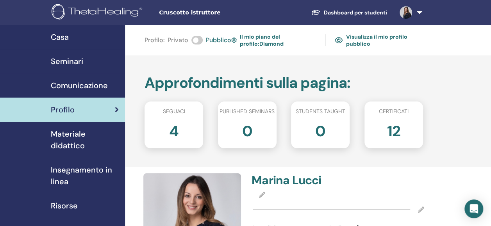
click at [94, 86] on span "Comunicazione" at bounding box center [79, 86] width 57 height 12
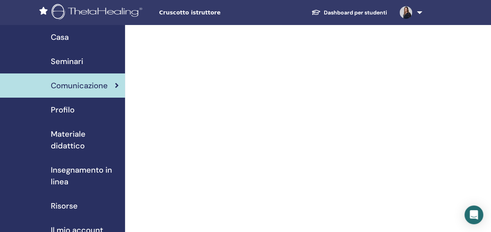
click at [421, 9] on link at bounding box center [409, 12] width 32 height 25
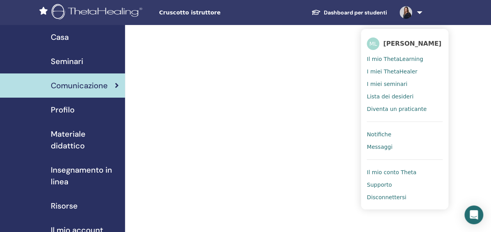
click at [379, 132] on span "Notifiche" at bounding box center [379, 134] width 24 height 7
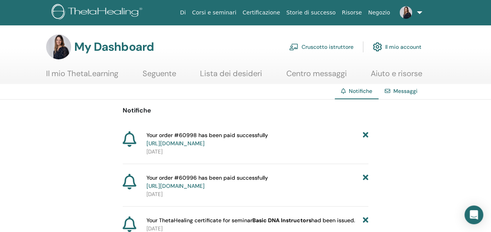
click at [387, 69] on link "Aiuto e risorse" at bounding box center [396, 76] width 52 height 15
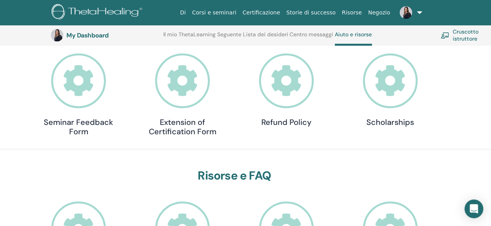
scroll to position [105, 0]
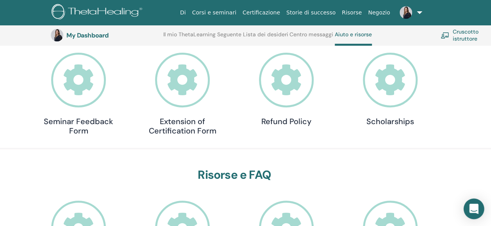
click at [472, 206] on icon "Open Intercom Messenger" at bounding box center [473, 209] width 9 height 10
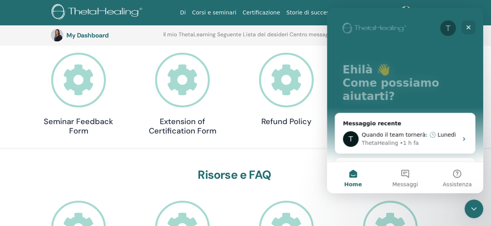
scroll to position [108, 0]
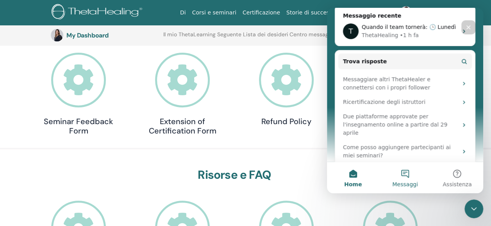
click at [408, 182] on span "Messaggi" at bounding box center [405, 184] width 26 height 5
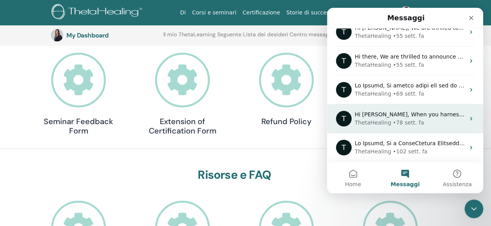
scroll to position [0, 0]
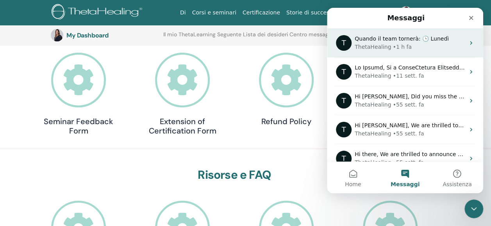
click at [402, 39] on span "Quando il team tornerà: 🕒 Lunedì" at bounding box center [401, 39] width 94 height 6
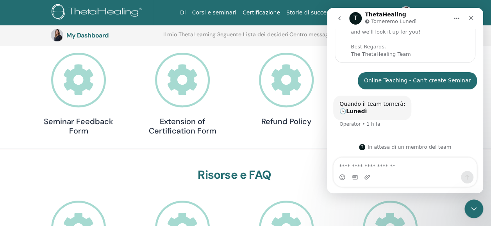
scroll to position [57, 0]
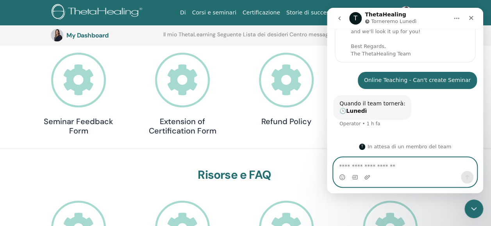
paste textarea "**********"
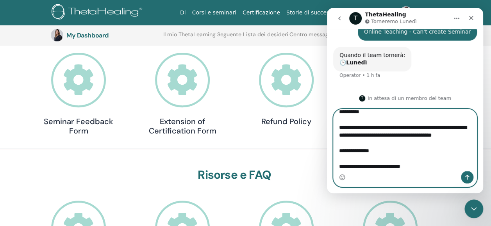
scroll to position [0, 0]
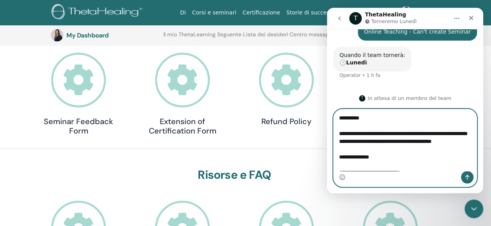
type textarea "**********"
click at [467, 177] on icon "Invia un messaggio…" at bounding box center [467, 177] width 4 height 5
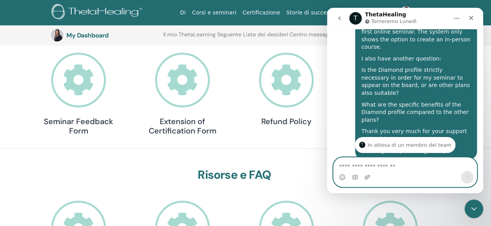
scroll to position [307, 0]
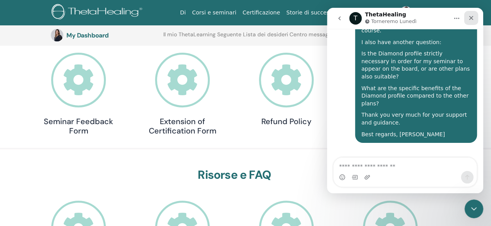
click at [472, 16] on icon "Chiudi" at bounding box center [471, 18] width 4 height 4
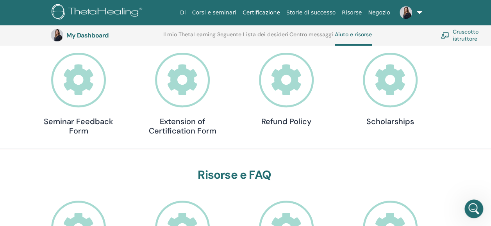
click at [418, 12] on link at bounding box center [409, 12] width 32 height 25
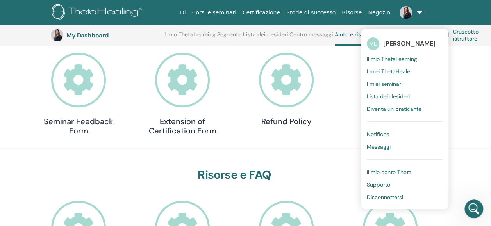
click at [400, 55] on span "Il mio ThetaLearning" at bounding box center [392, 58] width 50 height 7
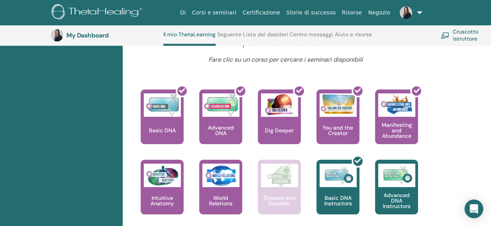
scroll to position [332, 0]
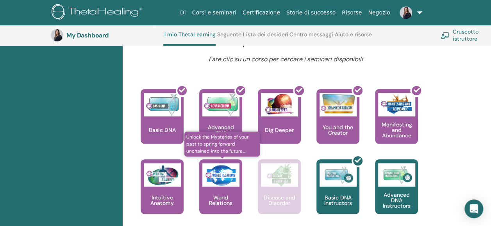
click at [221, 186] on img at bounding box center [220, 174] width 37 height 23
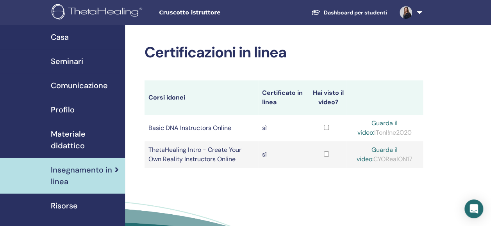
click at [75, 63] on span "Seminari" at bounding box center [67, 61] width 32 height 12
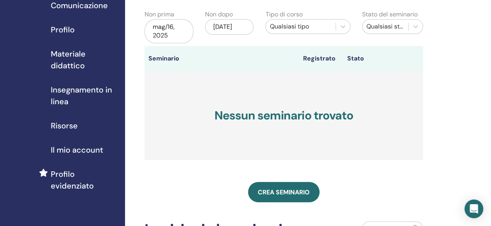
scroll to position [104, 0]
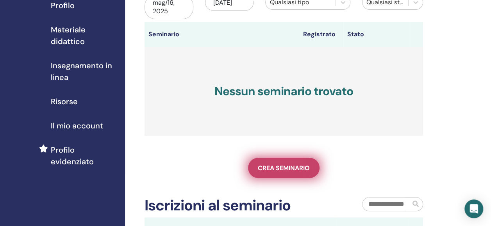
click at [290, 165] on span "Crea seminario" at bounding box center [284, 168] width 52 height 8
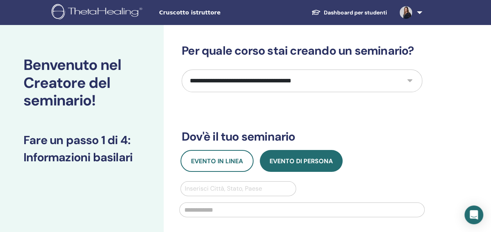
click at [264, 80] on select "**********" at bounding box center [302, 80] width 240 height 23
select select "*"
click at [182, 69] on select "**********" at bounding box center [302, 80] width 240 height 23
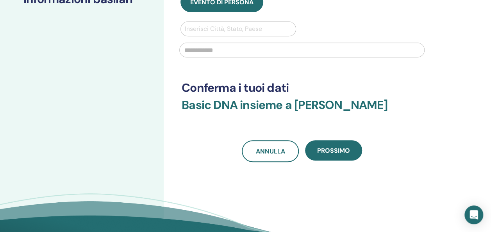
scroll to position [159, 0]
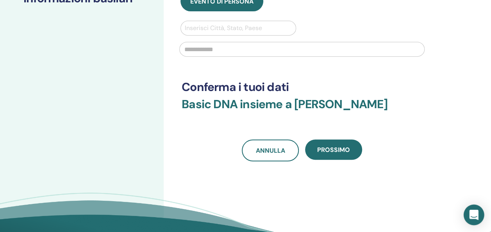
click at [470, 211] on icon "Open Intercom Messenger" at bounding box center [473, 215] width 9 height 10
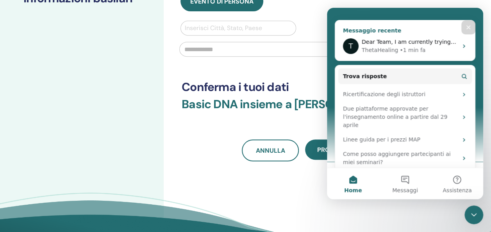
scroll to position [93, 0]
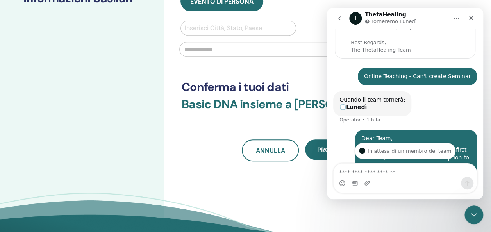
scroll to position [0, 0]
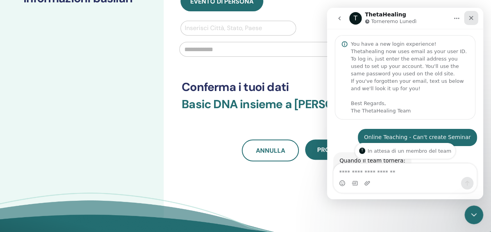
click at [473, 18] on icon "Chiudi" at bounding box center [471, 18] width 6 height 6
